Goal: Task Accomplishment & Management: Complete application form

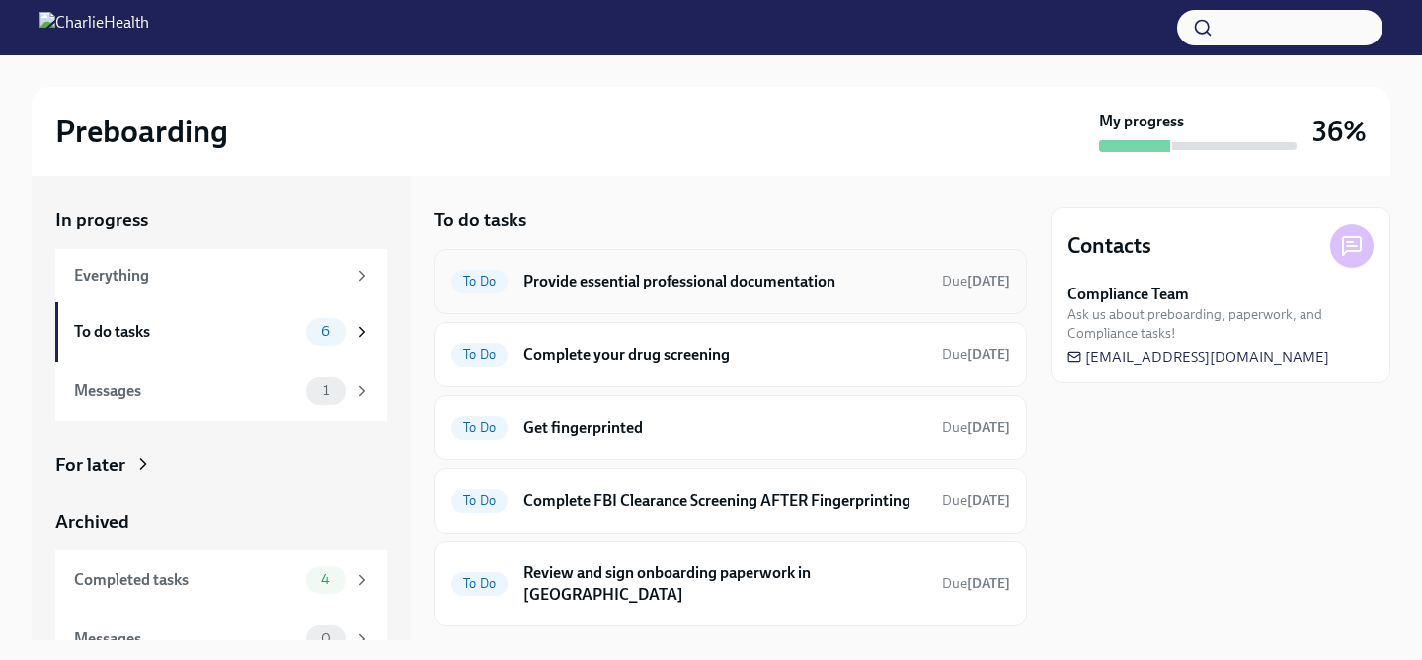
click at [739, 299] on div "To Do Provide essential professional documentation Due [DATE]" at bounding box center [730, 281] width 592 height 65
click at [722, 281] on h6 "Provide essential professional documentation" at bounding box center [724, 282] width 403 height 22
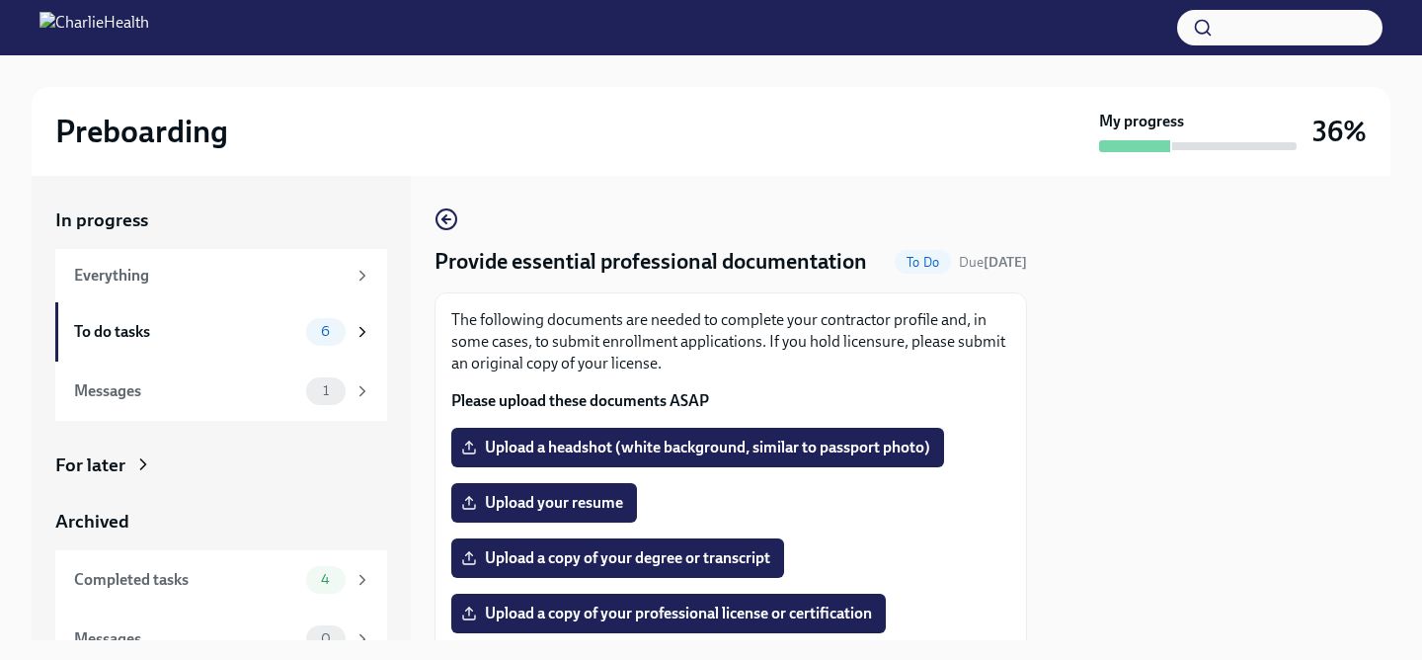
click at [993, 348] on p "The following documents are needed to complete your contractor profile and, in …" at bounding box center [730, 341] width 559 height 65
click at [439, 217] on icon "button" at bounding box center [446, 219] width 24 height 24
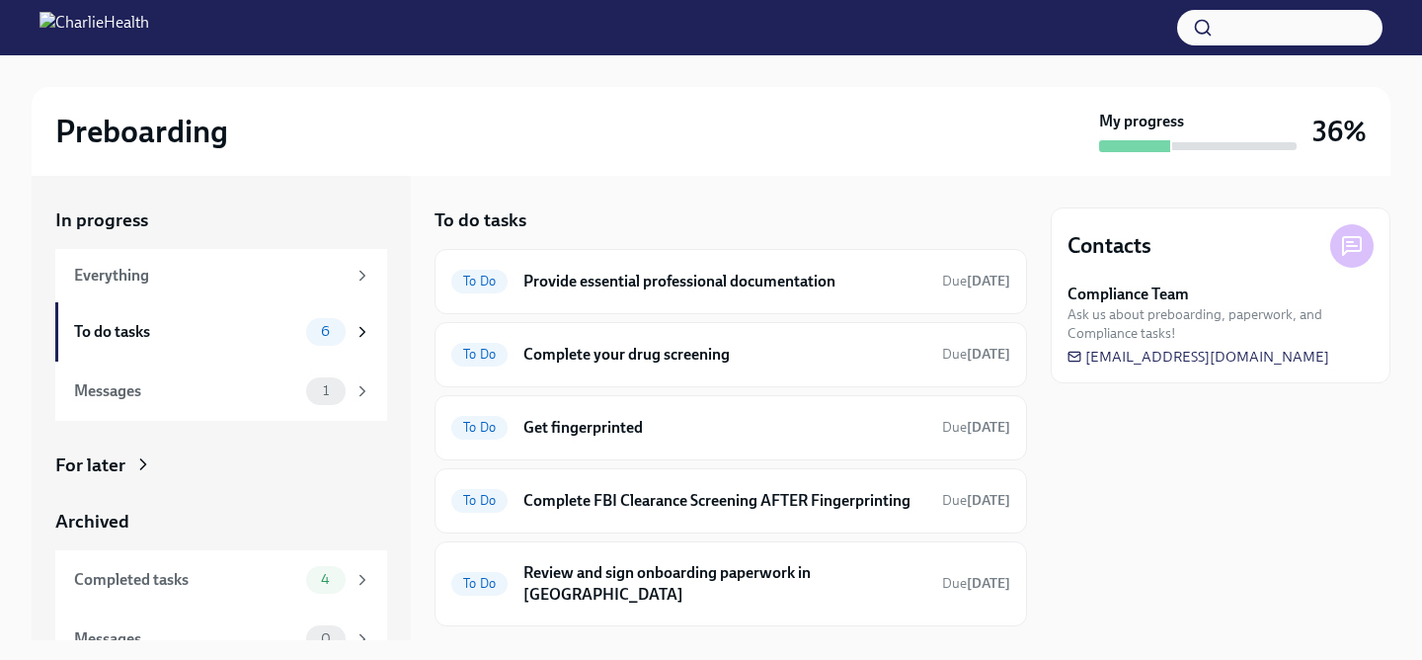
click at [802, 166] on div "Preboarding My progress 36%" at bounding box center [711, 131] width 1359 height 89
click at [1059, 480] on div "Contacts Compliance Team Ask us about preboarding, paperwork, and Compliance ta…" at bounding box center [1221, 408] width 340 height 464
click at [1038, 551] on div "In progress Everything To do tasks 6 Messages 1 For later Archived Completed ta…" at bounding box center [711, 408] width 1359 height 464
click at [747, 203] on div "To do tasks To Do Provide essential professional documentation Due in 4 days To…" at bounding box center [730, 408] width 592 height 464
click at [636, 580] on h6 "Review and sign onboarding paperwork in UKG" at bounding box center [724, 583] width 403 height 43
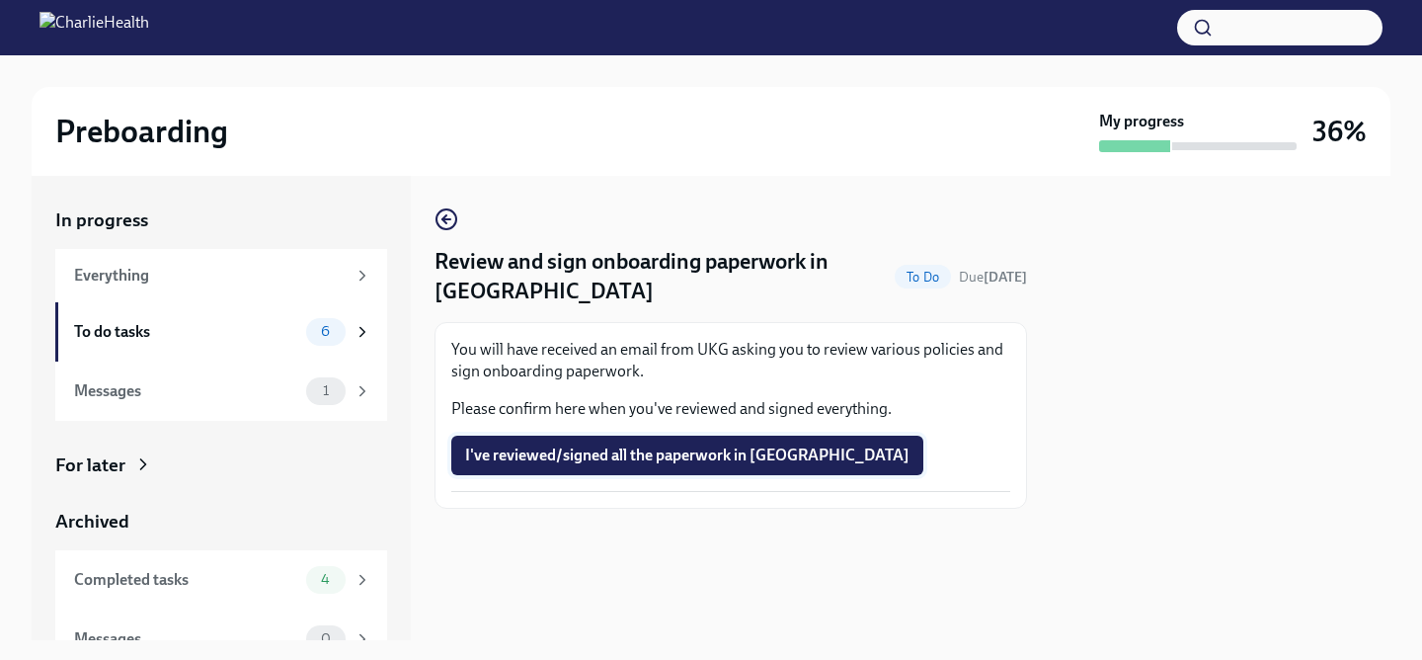
click at [608, 458] on span "I've reviewed/signed all the paperwork in UKG" at bounding box center [687, 455] width 444 height 20
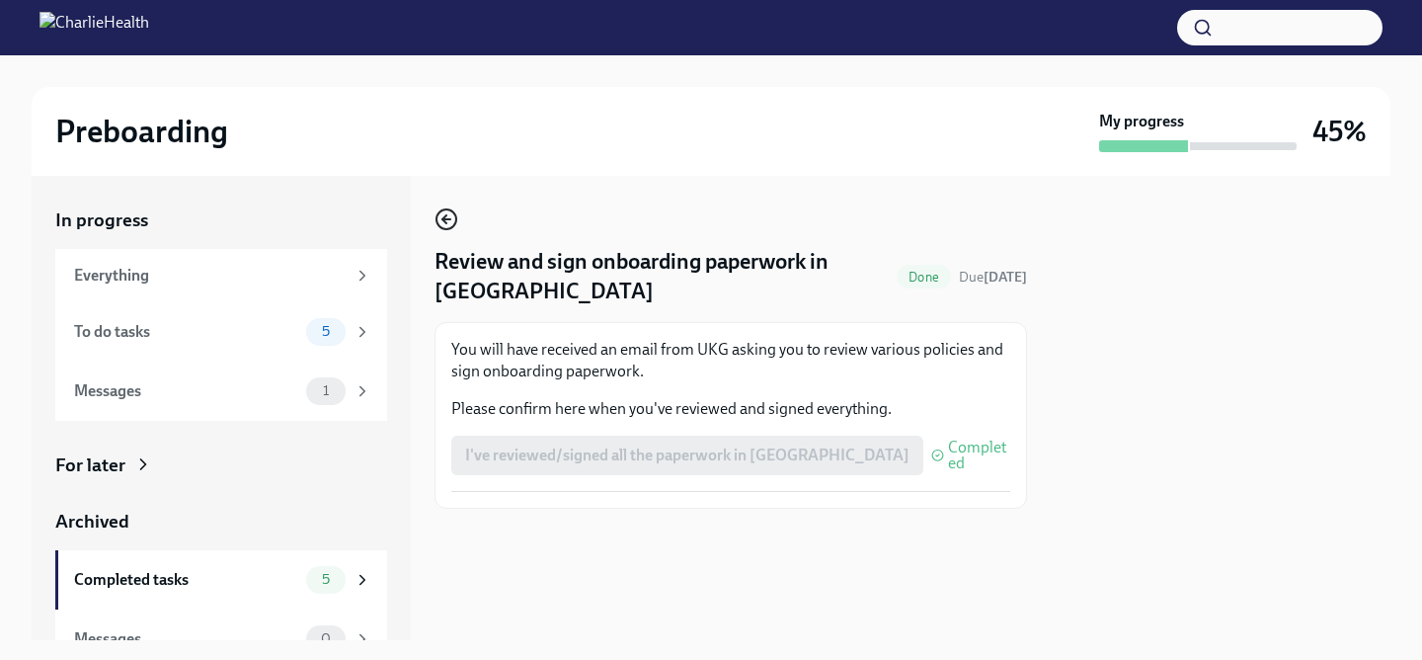
click at [450, 216] on icon "button" at bounding box center [446, 219] width 24 height 24
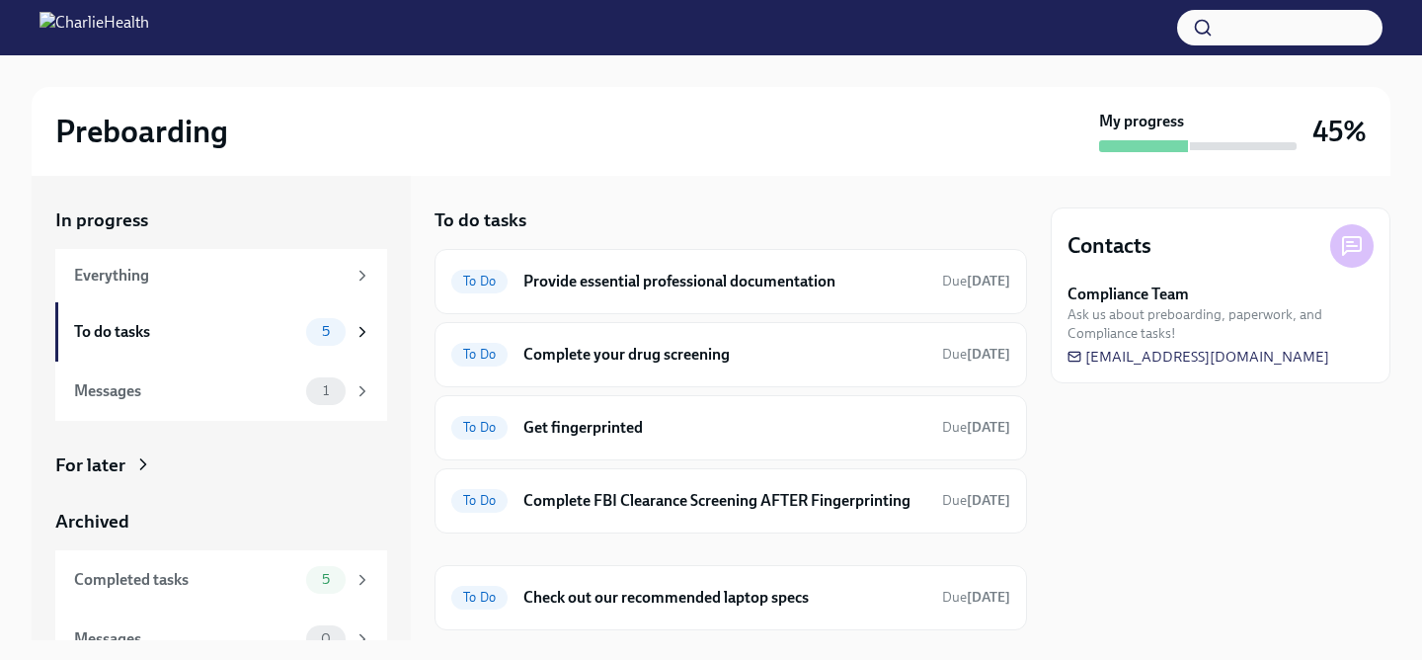
click at [1092, 560] on div "Contacts Compliance Team Ask us about preboarding, paperwork, and Compliance ta…" at bounding box center [1221, 408] width 340 height 464
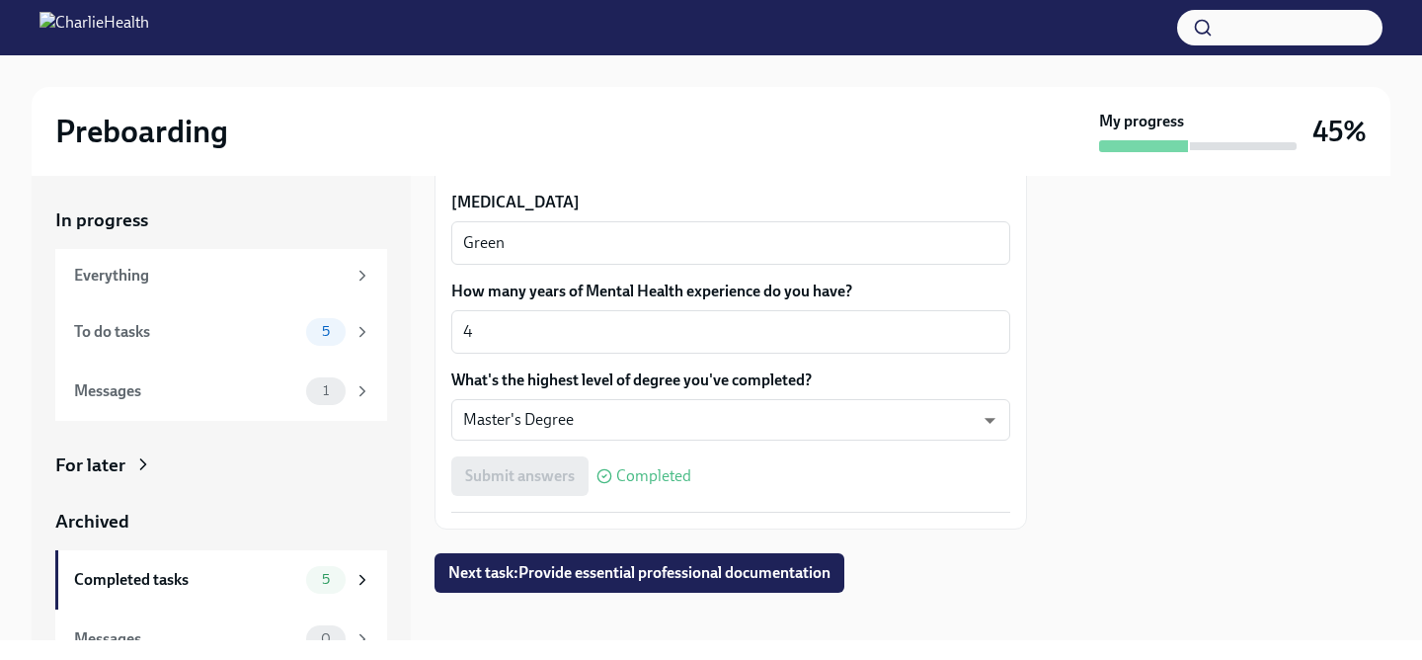
scroll to position [1958, 0]
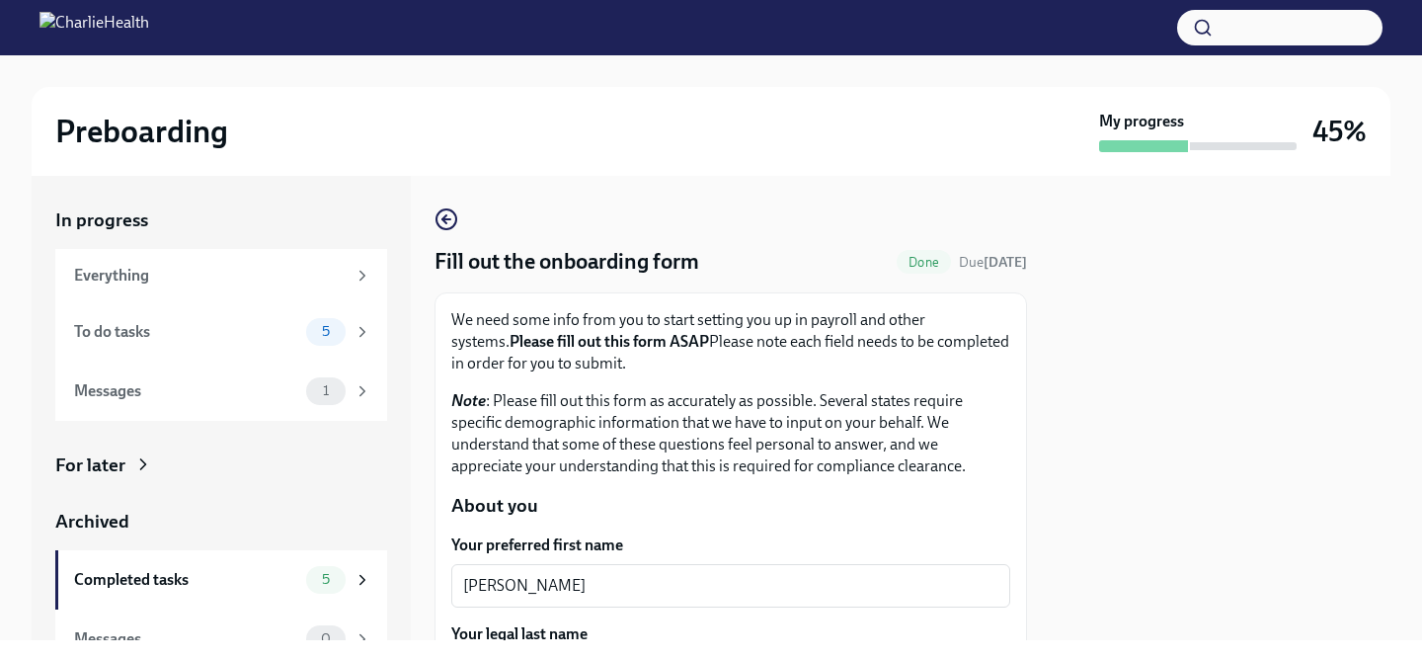
scroll to position [0, 0]
click at [900, 264] on span "Done" at bounding box center [924, 262] width 54 height 15
click at [446, 215] on icon "button" at bounding box center [446, 219] width 24 height 24
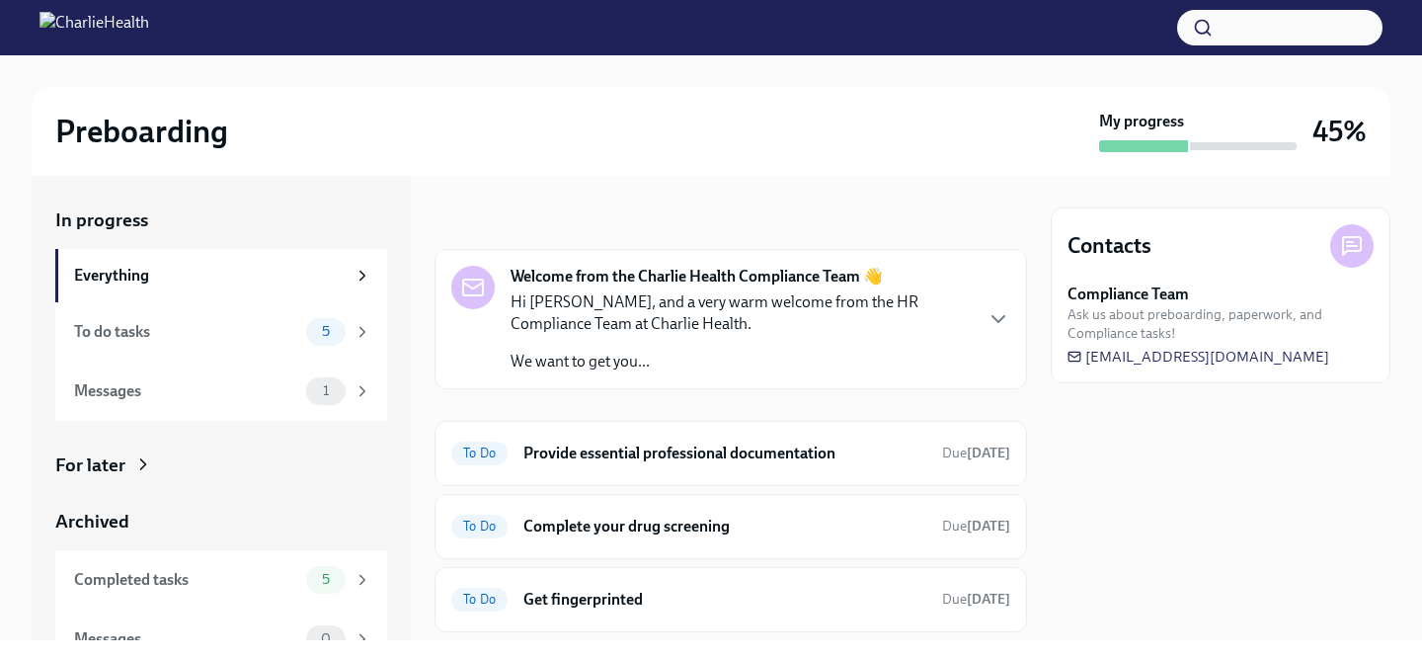
click at [692, 412] on div "Welcome from the Charlie Health Compliance Team 👋 Hi Holly, and a very warm wel…" at bounding box center [730, 525] width 592 height 553
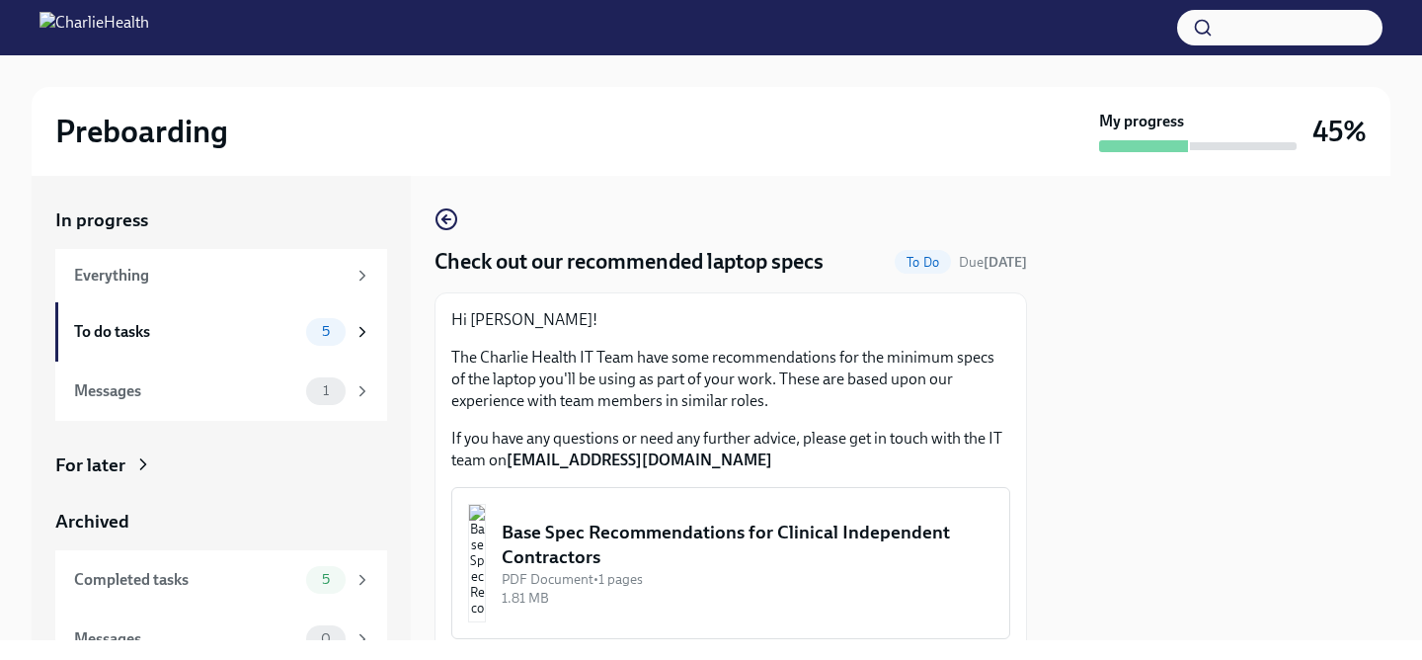
click at [765, 415] on div "Hi [PERSON_NAME]! The Charlie Health IT Team have some recommendations for the …" at bounding box center [730, 390] width 559 height 162
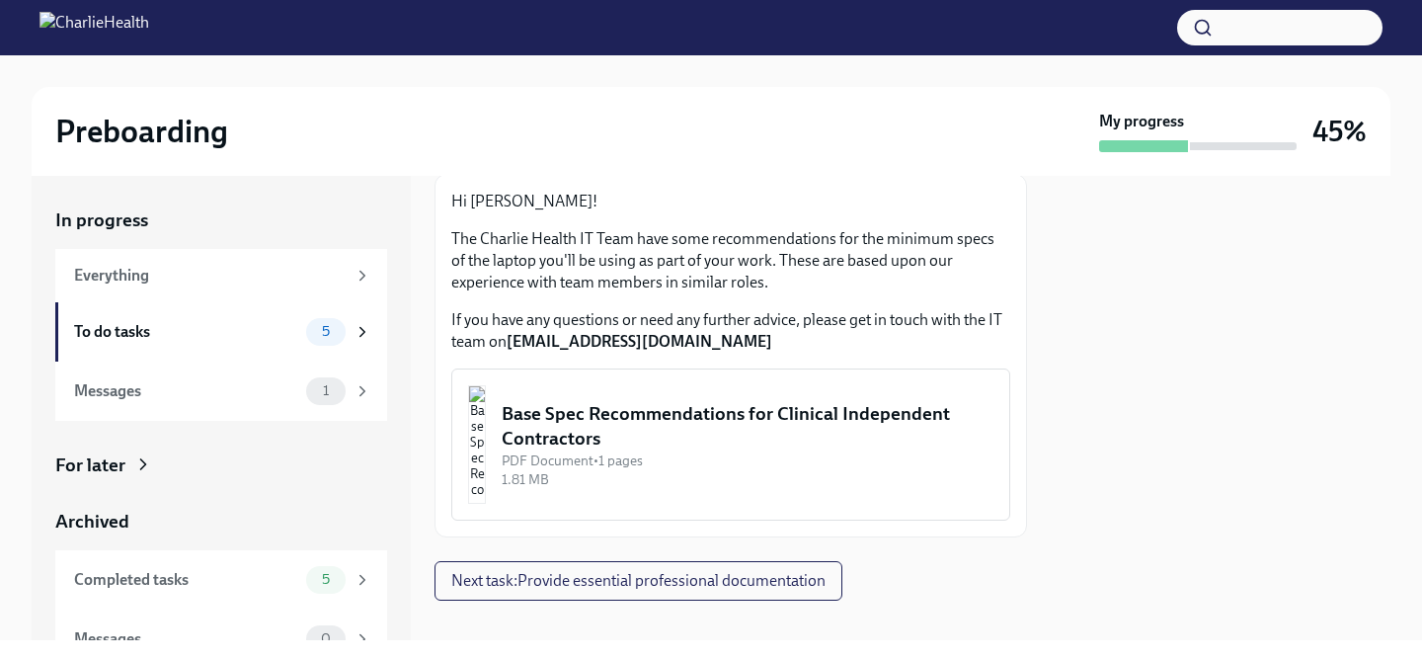
scroll to position [142, 0]
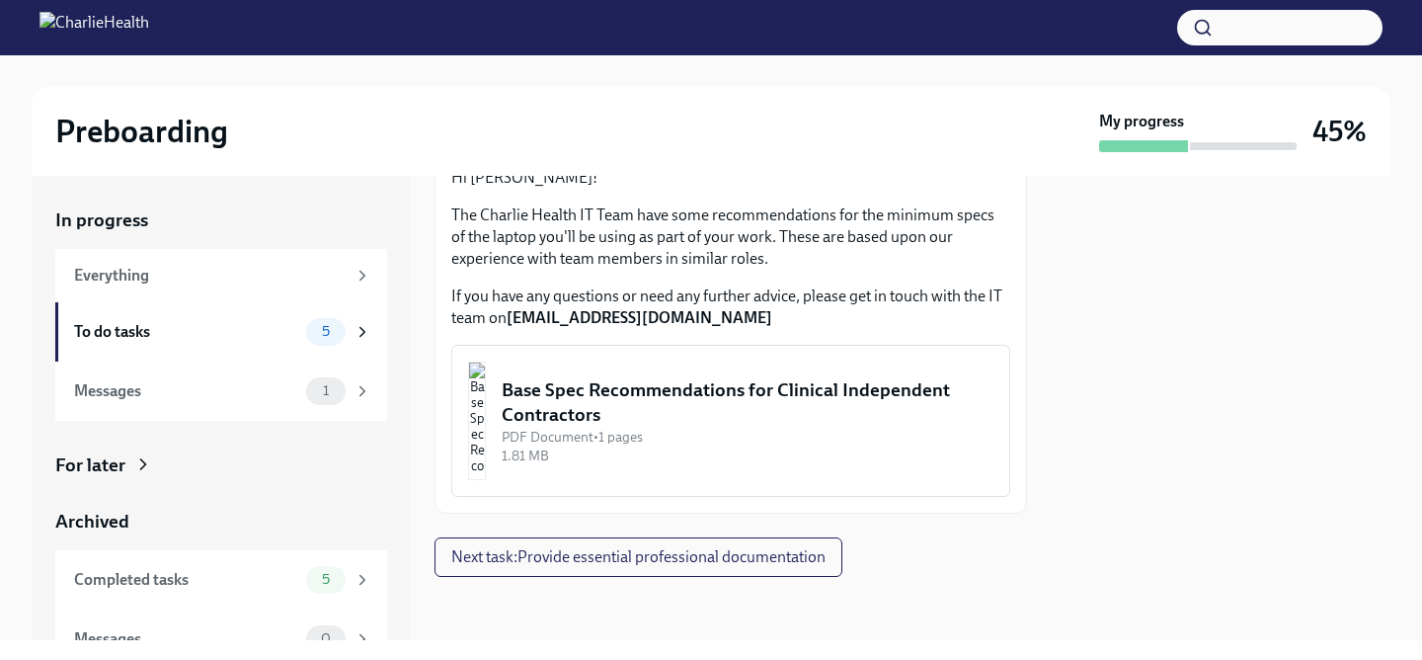
click at [765, 415] on div "Base Spec Recommendations for Clinical Independent Contractors" at bounding box center [748, 402] width 492 height 50
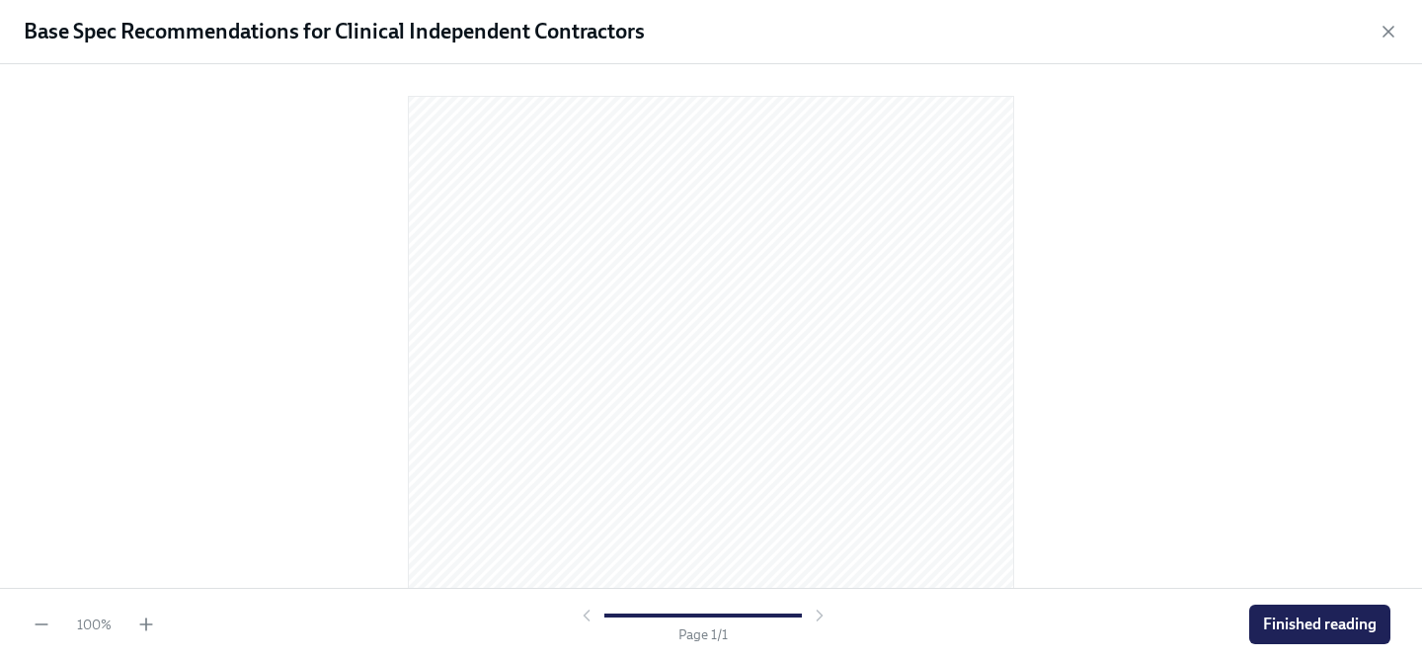
click at [1064, 402] on div at bounding box center [711, 322] width 1359 height 484
click at [1042, 387] on div at bounding box center [711, 164] width 1359 height 484
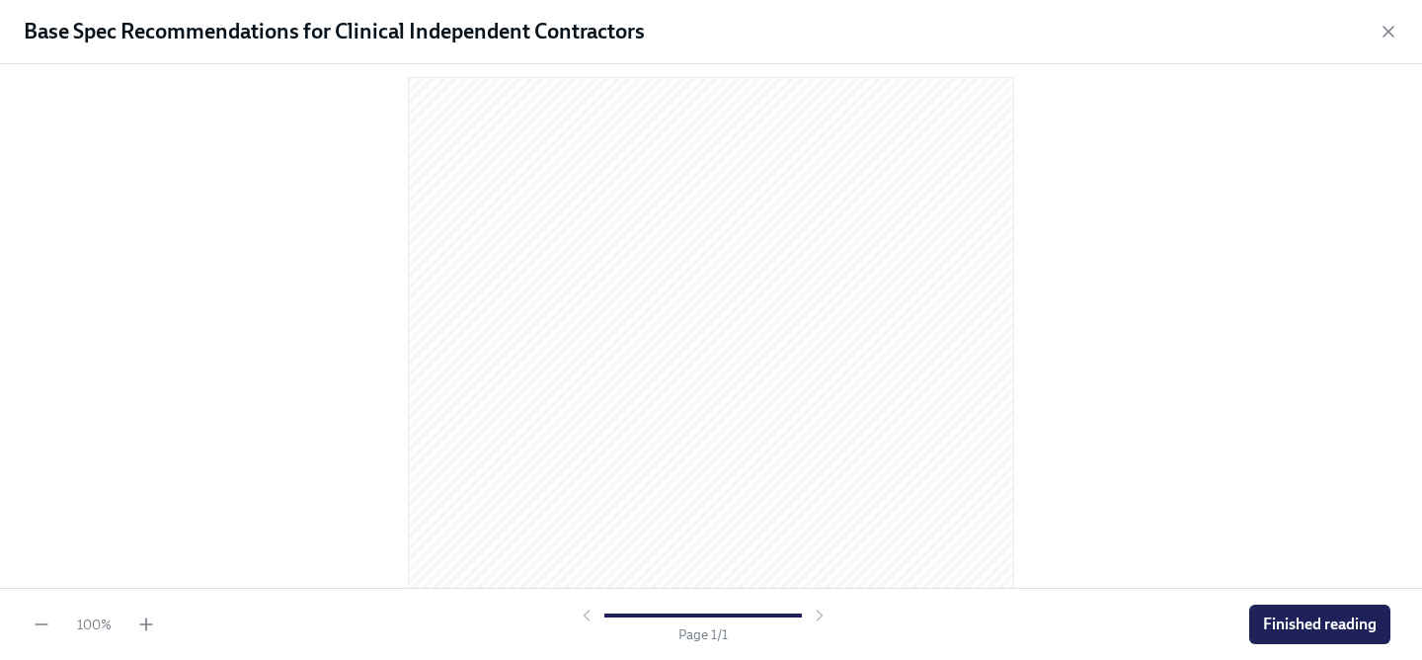
scroll to position [0, 0]
click at [1281, 625] on span "Finished reading" at bounding box center [1320, 624] width 114 height 20
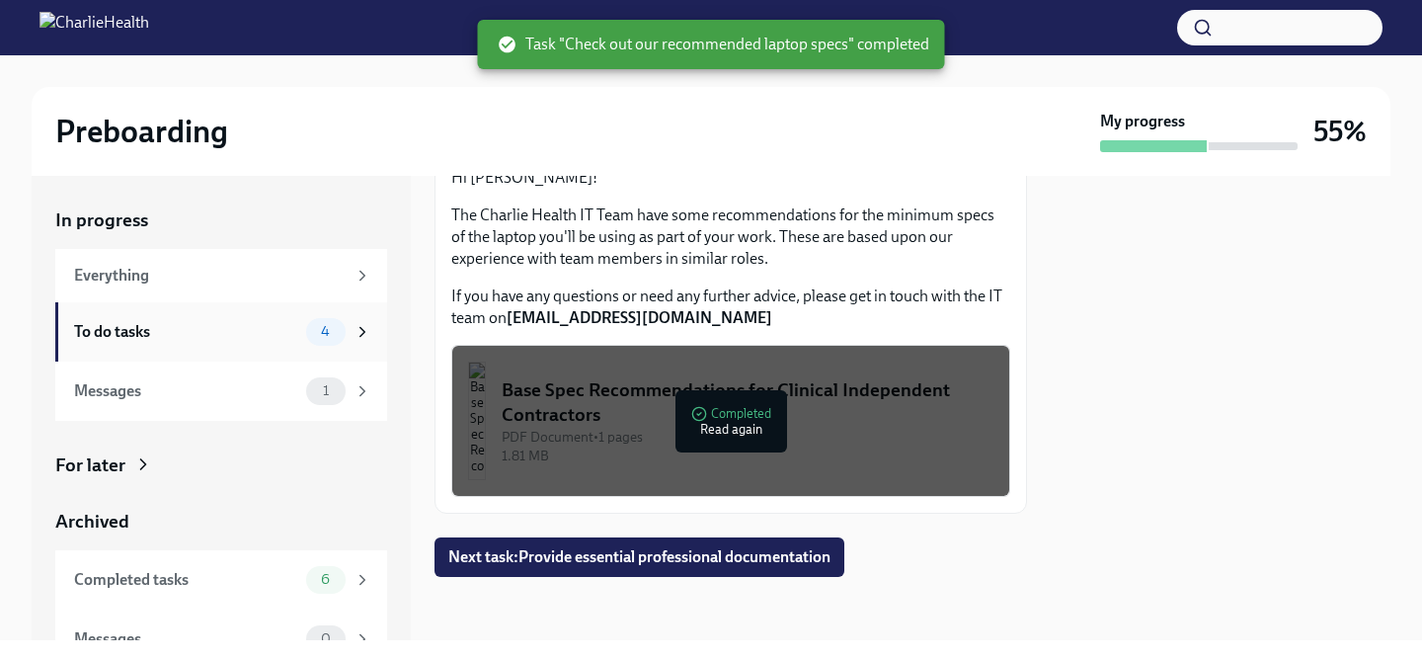
click at [243, 330] on div "To do tasks" at bounding box center [186, 332] width 224 height 22
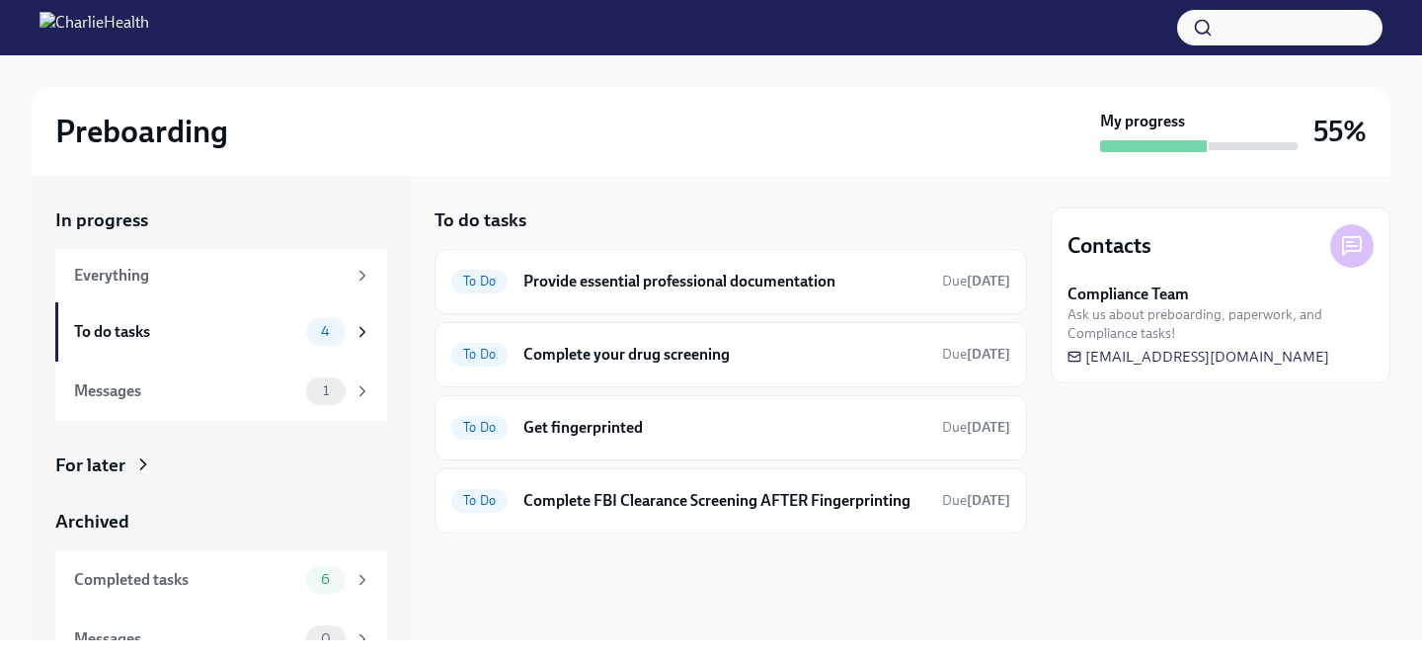
click at [531, 565] on div at bounding box center [730, 564] width 592 height 63
click at [665, 161] on div "Preboarding My progress 55%" at bounding box center [711, 131] width 1359 height 89
